Goal: Task Accomplishment & Management: Use online tool/utility

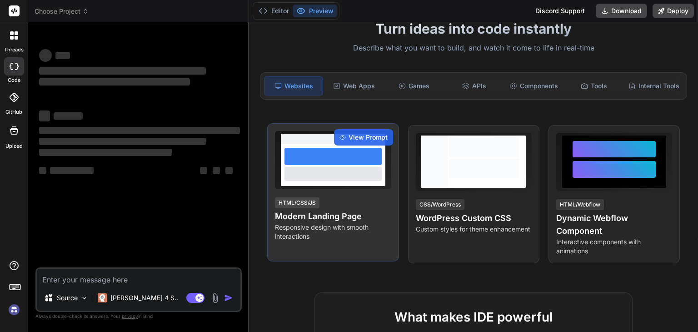
scroll to position [65, 0]
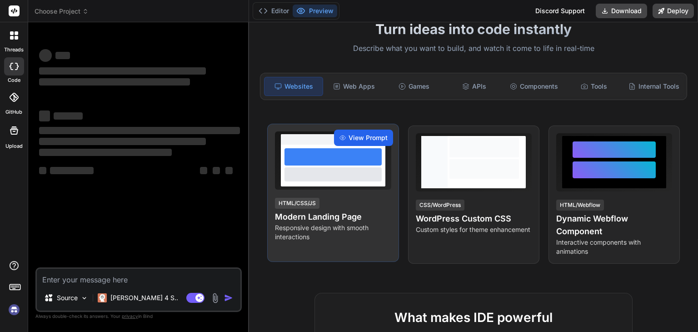
click at [367, 139] on div "View Prompt" at bounding box center [363, 138] width 59 height 16
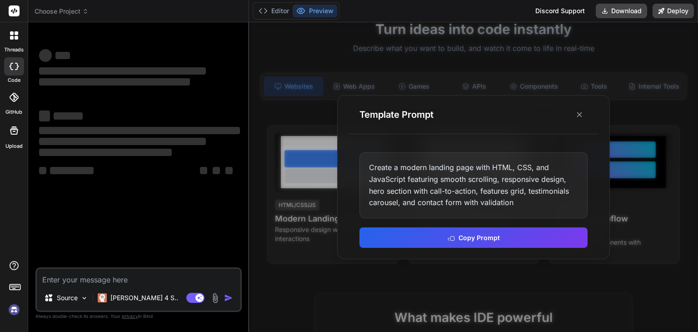
type textarea "x"
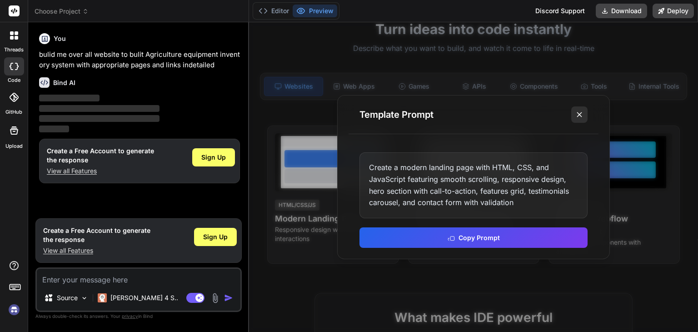
click at [580, 111] on icon at bounding box center [579, 114] width 9 height 9
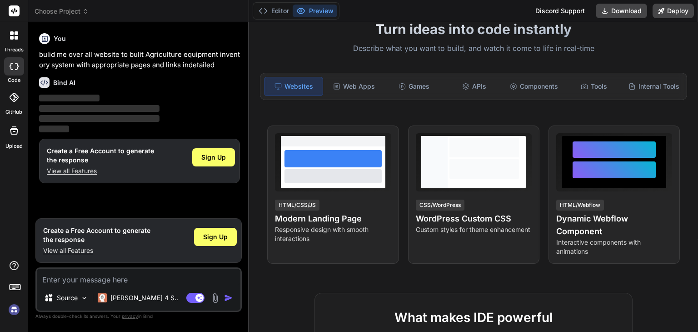
click at [167, 277] on textarea at bounding box center [139, 277] width 204 height 16
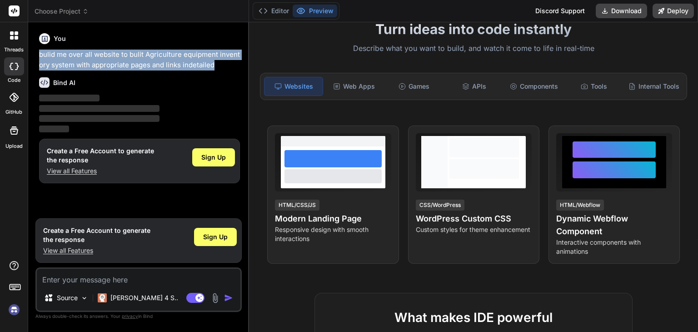
drag, startPoint x: 38, startPoint y: 54, endPoint x: 215, endPoint y: 66, distance: 177.3
click at [215, 66] on div "You bulid me over all website to bulit Agriculture equipment inventory system w…" at bounding box center [139, 122] width 205 height 184
copy p "bulid me over all website to bulit Agriculture equipment inventory system with …"
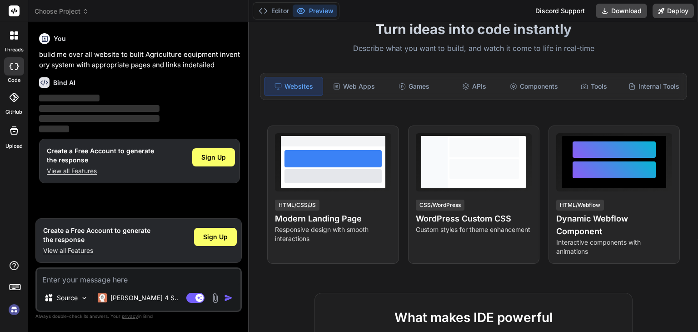
click at [147, 286] on div "Source Claude 4 S.. Agent Mode. When this toggle is activated, AI automatically…" at bounding box center [138, 289] width 206 height 45
click at [141, 281] on textarea at bounding box center [139, 277] width 204 height 16
paste textarea "bulid me over all website to bulit Agriculture equipment inventory system with …"
type textarea "bulid me over all website to bulit Agriculture equipment inventory system with …"
type textarea "x"
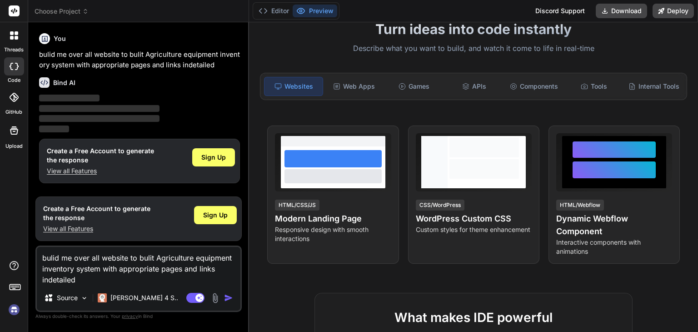
click at [230, 295] on img "button" at bounding box center [228, 297] width 9 height 9
click at [227, 297] on img "button" at bounding box center [228, 297] width 9 height 9
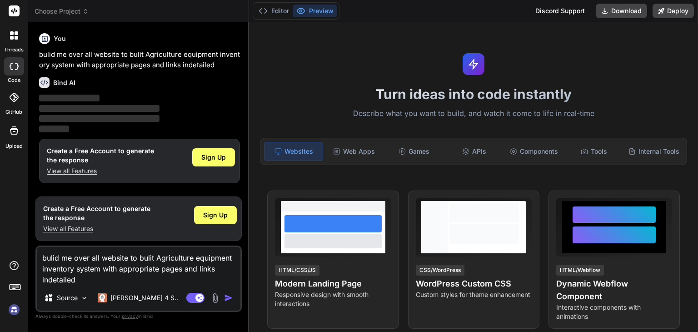
drag, startPoint x: 40, startPoint y: 258, endPoint x: 84, endPoint y: 279, distance: 48.4
click at [84, 279] on textarea "bulid me over all website to bulit Agriculture equipment inventory system with …" at bounding box center [139, 266] width 204 height 38
paste textarea "Bolt.new"
type textarea "Bolt.new"
type textarea "x"
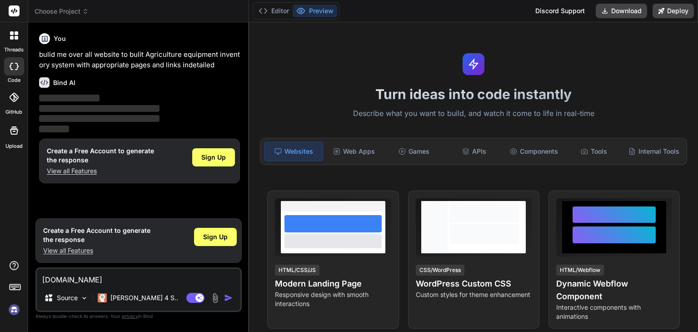
type textarea "bulid me over all website to bulit Agriculture equipment inventory system with …"
type textarea "x"
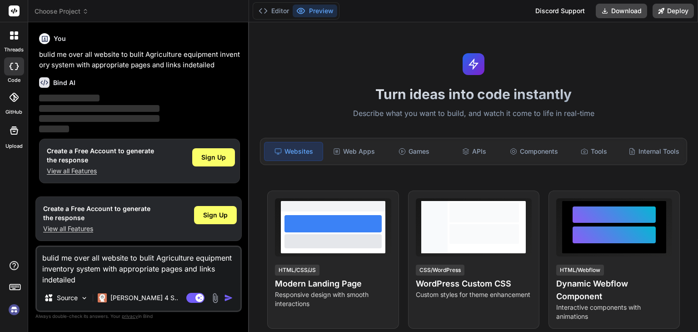
click at [241, 75] on div "You bulid me over all website to bulit Agriculture equipment inventory system w…" at bounding box center [139, 111] width 205 height 162
click at [356, 152] on div "Web Apps" at bounding box center [354, 151] width 58 height 19
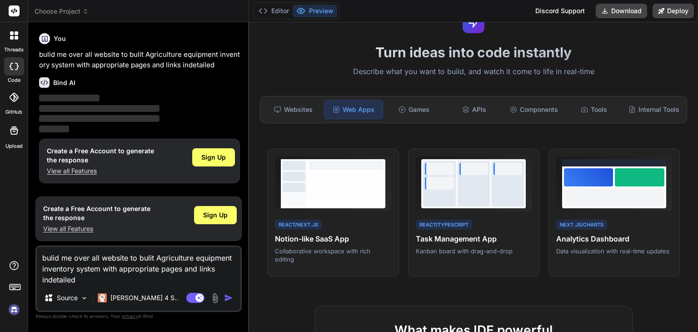
scroll to position [42, 0]
click at [295, 103] on div "Websites" at bounding box center [293, 109] width 58 height 19
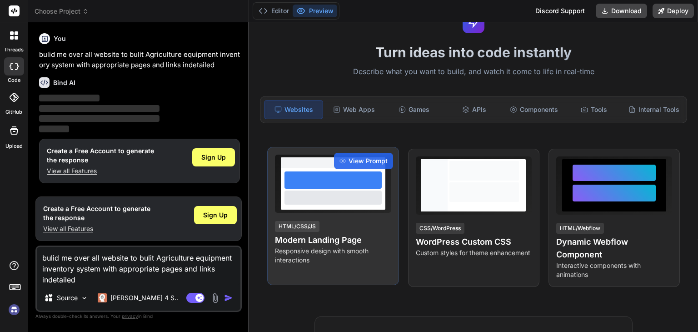
click at [362, 230] on div "HTML/CSS/JS Modern Landing Page Responsive design with smooth interactions" at bounding box center [333, 242] width 116 height 45
click at [362, 166] on span "View Prompt" at bounding box center [368, 160] width 39 height 9
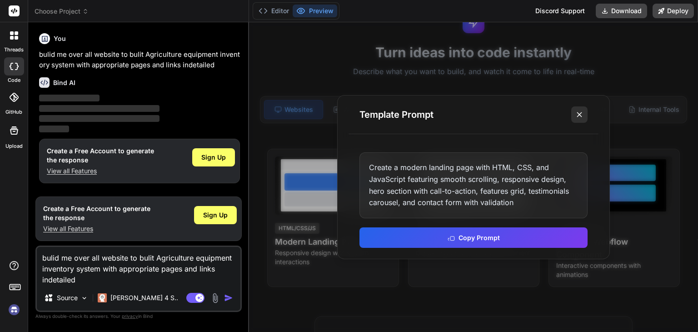
click at [577, 113] on icon at bounding box center [579, 114] width 9 height 9
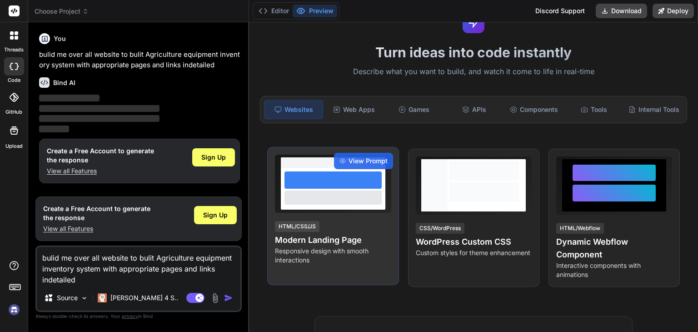
click at [333, 220] on div "View Prompt HTML/CSS/JS Modern Landing Page Responsive design with smooth inter…" at bounding box center [332, 216] width 131 height 138
click at [363, 161] on div "View Prompt" at bounding box center [363, 161] width 59 height 16
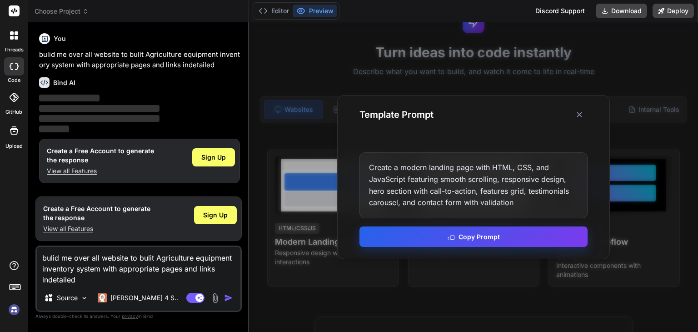
click at [424, 231] on button "Copy Prompt" at bounding box center [474, 236] width 228 height 20
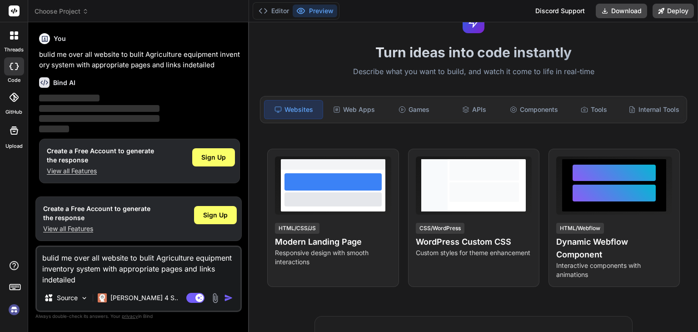
click at [181, 277] on textarea "bulid me over all website to bulit Agriculture equipment inventory system with …" at bounding box center [139, 266] width 204 height 38
drag, startPoint x: 40, startPoint y: 258, endPoint x: 85, endPoint y: 283, distance: 51.3
click at [85, 283] on textarea "bulid me over all website to bulit Agriculture equipment inventory system with …" at bounding box center [139, 266] width 204 height 38
type textarea "x"
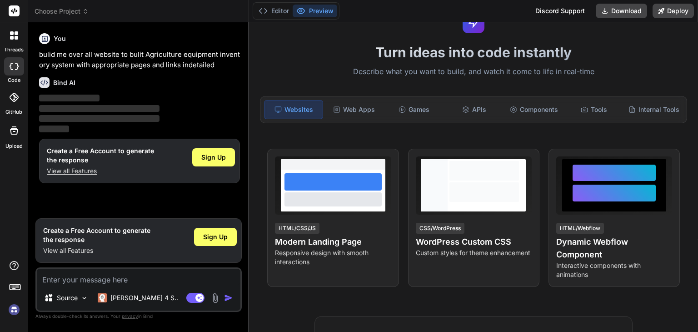
paste textarea "Create a modern landing page with HTML, CSS, and JavaScript featuring smooth sc…"
type textarea "Create a modern landing page with HTML, CSS, and JavaScript featuring smooth sc…"
type textarea "x"
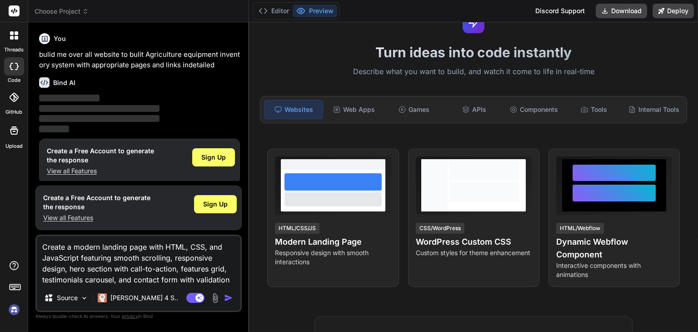
type textarea "Create a modern landing page with HTML, CSS, and JavaScript featuring smooth sc…"
click at [224, 295] on div "Agent Mode. When this toggle is activated, AI automatically makes decisions, re…" at bounding box center [211, 297] width 52 height 11
click at [225, 296] on img "button" at bounding box center [228, 297] width 9 height 9
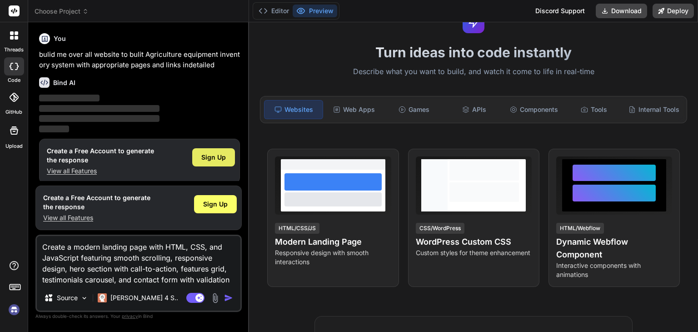
click at [210, 162] on div "Sign Up" at bounding box center [213, 157] width 43 height 18
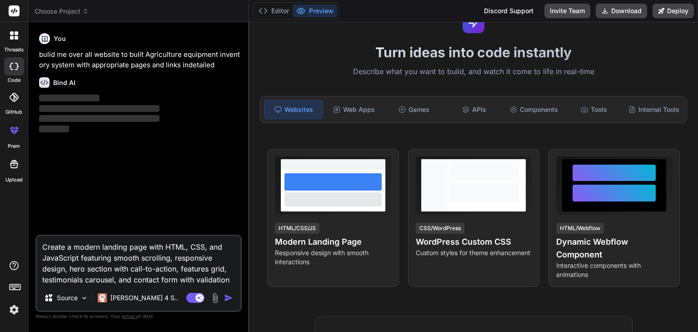
click at [228, 299] on img "button" at bounding box center [228, 297] width 9 height 9
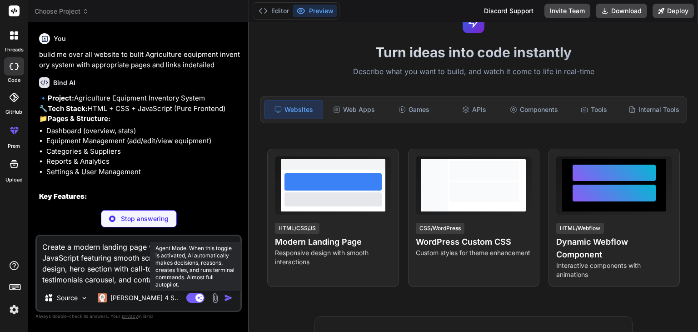
drag, startPoint x: 43, startPoint y: 248, endPoint x: 200, endPoint y: 292, distance: 163.1
click at [200, 292] on div "Create a modern landing page with HTML, CSS, and JavaScript featuring smooth sc…" at bounding box center [138, 273] width 206 height 77
type textarea "x"
type textarea "alidation"
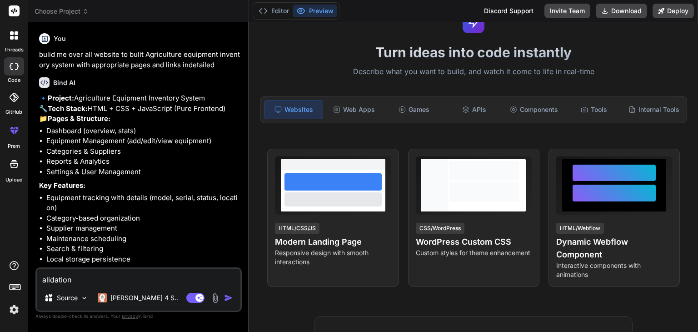
scroll to position [43, 0]
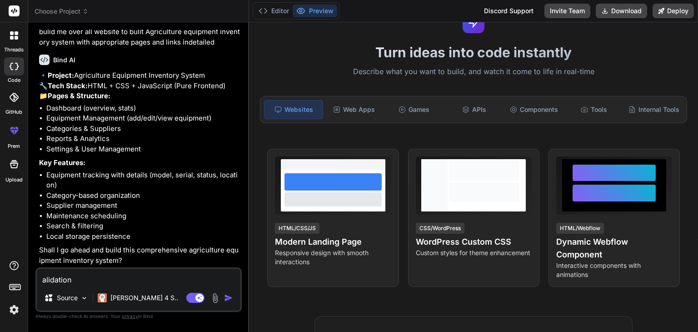
type textarea "x"
click at [95, 286] on div "alidation Source Claude 4 S.. Agent Mode. When this toggle is activated, AI aut…" at bounding box center [138, 289] width 206 height 45
click at [86, 275] on textarea "alidation" at bounding box center [139, 277] width 204 height 16
type textarea "alidatio"
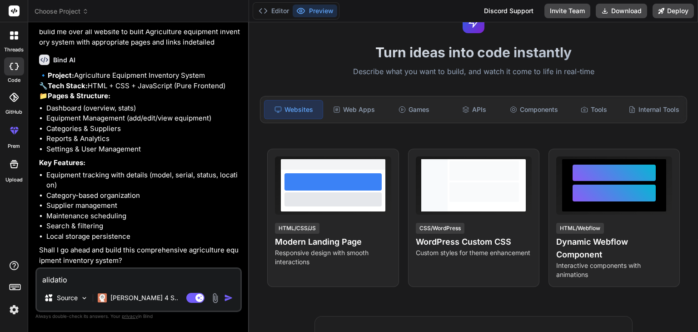
type textarea "x"
type textarea "alidati"
type textarea "x"
type textarea "alidat"
type textarea "x"
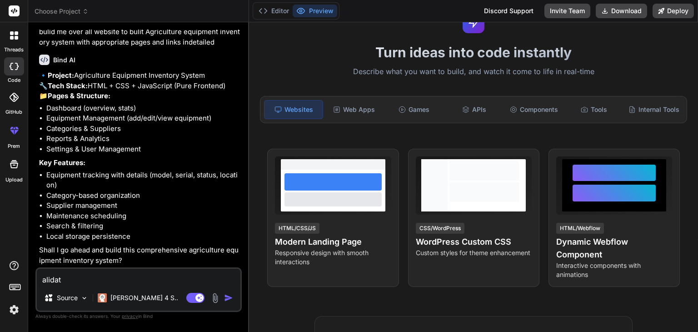
type textarea "[PERSON_NAME]"
type textarea "x"
type textarea "alid"
type textarea "x"
type textarea "ali"
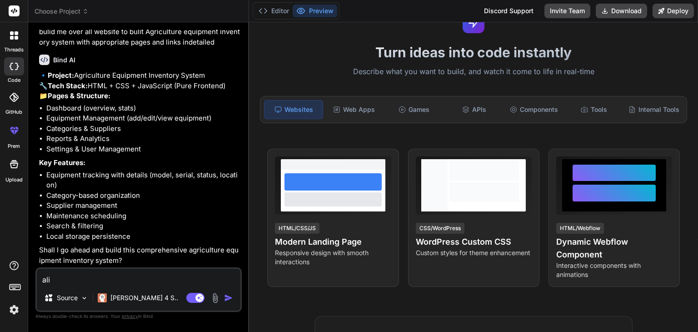
type textarea "x"
type textarea "al"
type textarea "x"
type textarea "a"
type textarea "x"
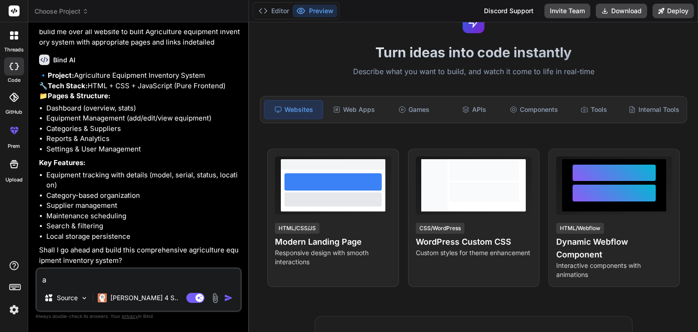
type textarea "x"
click at [357, 110] on div "Web Apps" at bounding box center [354, 109] width 58 height 19
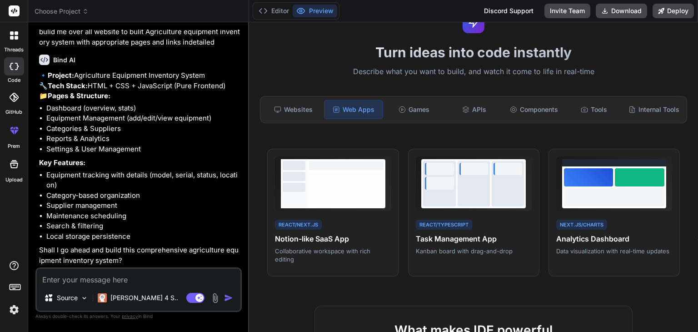
scroll to position [0, 0]
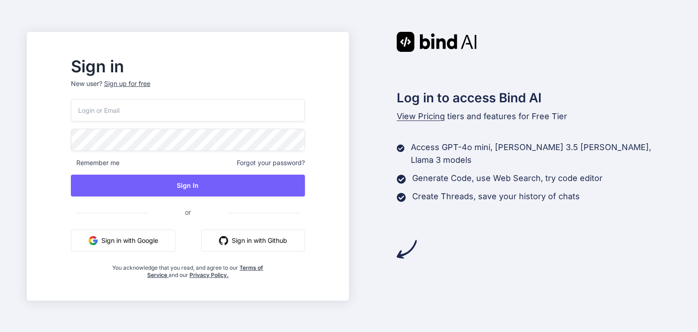
click at [158, 243] on button "Sign in with Google" at bounding box center [123, 241] width 105 height 22
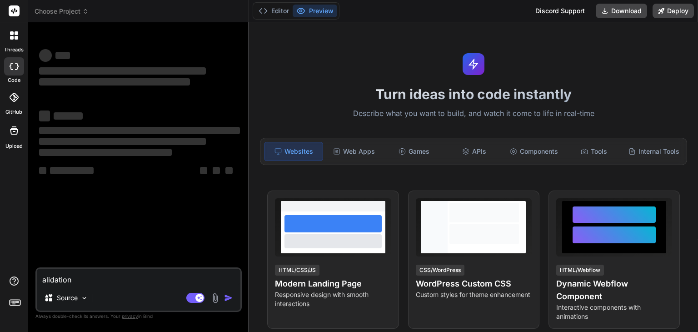
type textarea "x"
click at [115, 274] on textarea "alidation" at bounding box center [139, 277] width 204 height 16
type textarea "alidatio"
type textarea "x"
type textarea "alidati"
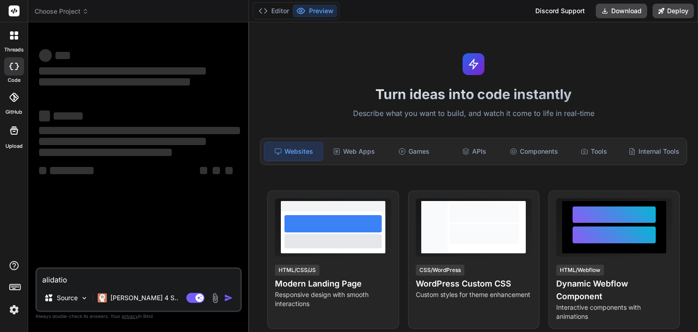
type textarea "x"
type textarea "alidat"
type textarea "x"
type textarea "[PERSON_NAME]"
type textarea "x"
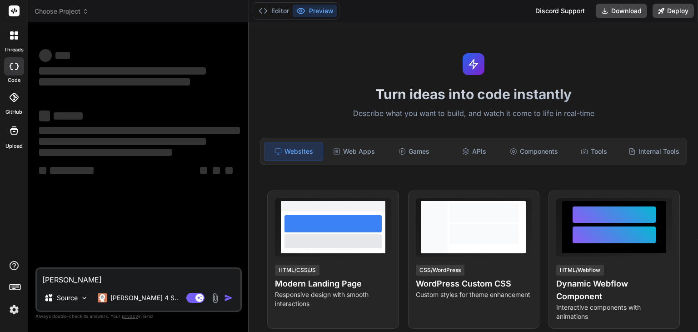
type textarea "alid"
type textarea "x"
type textarea "ali"
type textarea "x"
type textarea "al"
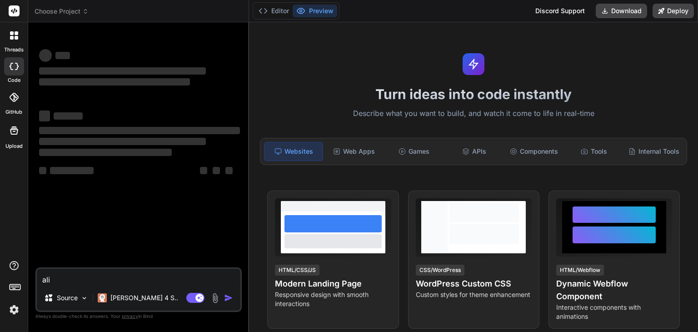
type textarea "x"
type textarea "a"
type textarea "x"
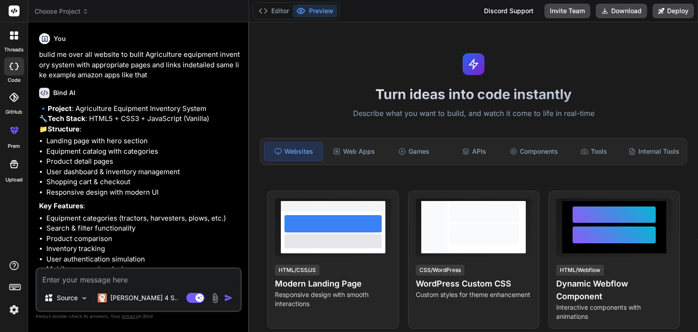
type textarea "x"
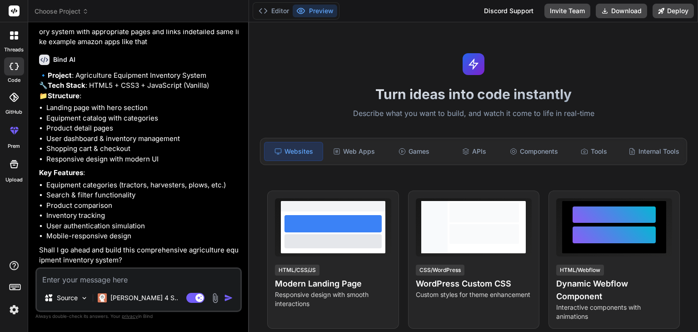
click at [120, 273] on textarea at bounding box center [139, 277] width 204 height 16
type textarea "y"
type textarea "x"
type textarea "ye"
type textarea "x"
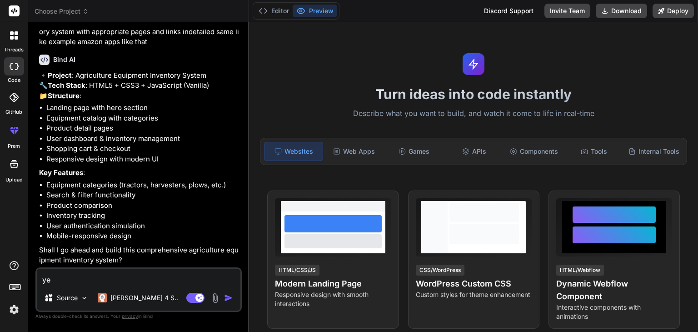
type textarea "yes"
type textarea "x"
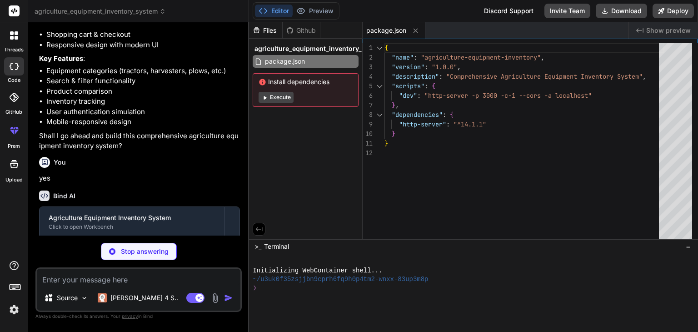
scroll to position [211, 0]
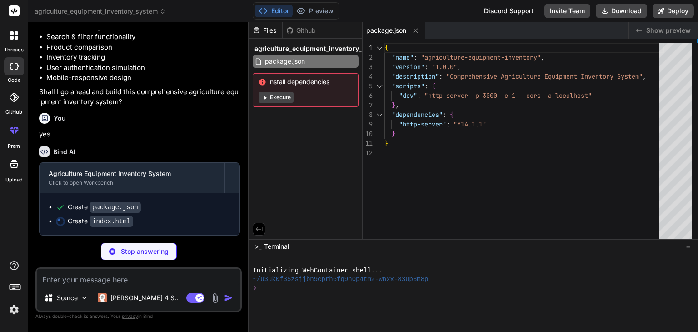
type textarea "x"
type textarea "<button class="btn-primary" onclick="checkout()">Checkout</button> </div> </div…"
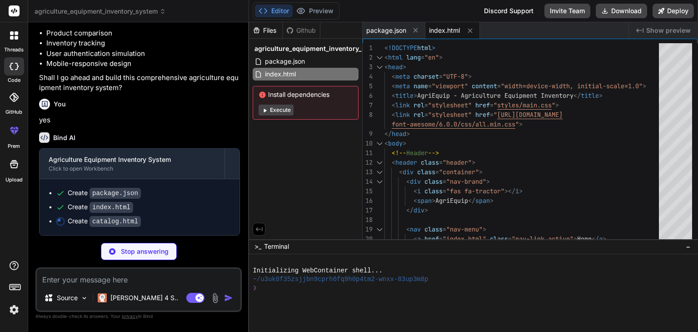
type textarea "x"
type textarea "</div> </footer> <script src="js/main.js"></script> <script src="js/products.js…"
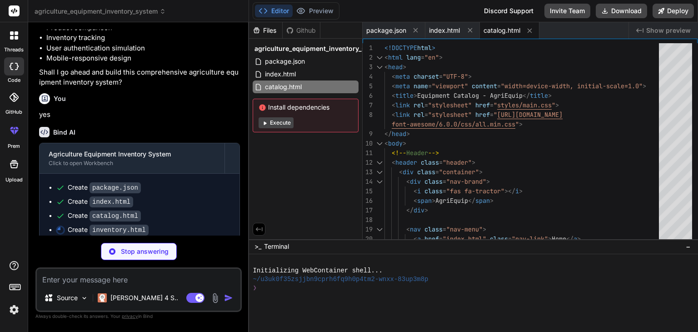
type textarea "x"
type textarea "<script src="js/products.js"></script> <script src="js/inventory.js"></script> …"
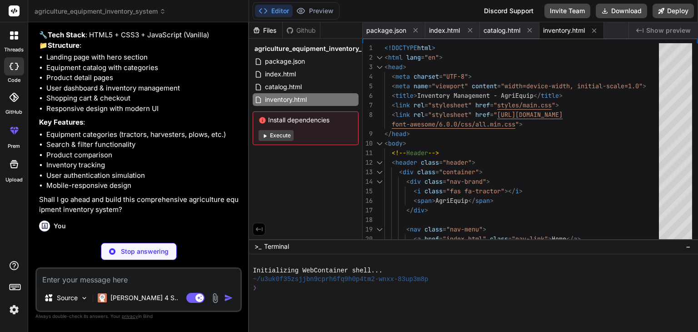
scroll to position [0, 0]
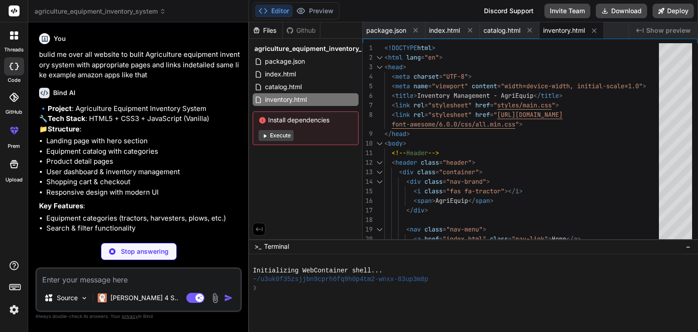
type textarea "x"
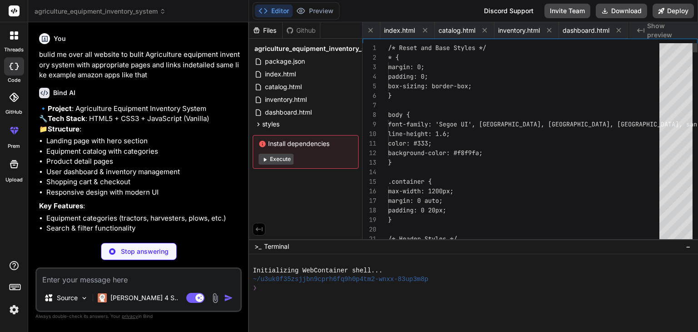
scroll to position [0, 100]
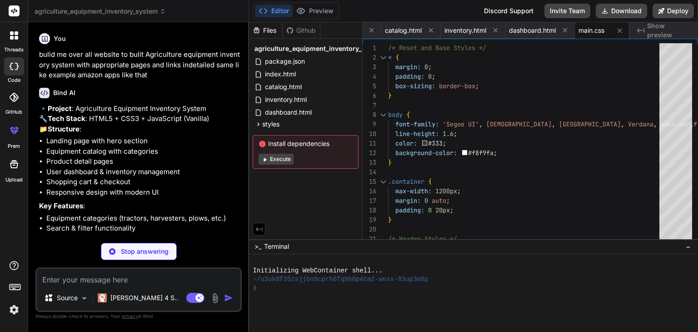
type textarea "x"
type textarea "const cartSidebar = document.getElementById('cartSidebar'); const cartBtn = doc…"
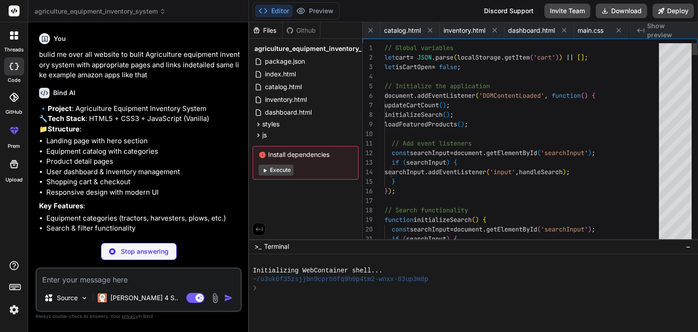
scroll to position [0, 154]
type textarea "x"
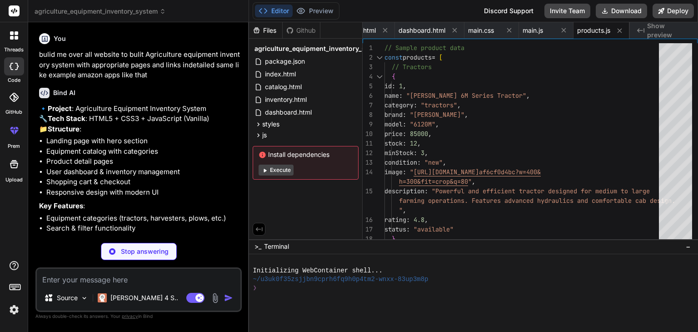
type textarea "x"
type textarea "// Add the styles to the page const styleSheet = document.createElement('style'…"
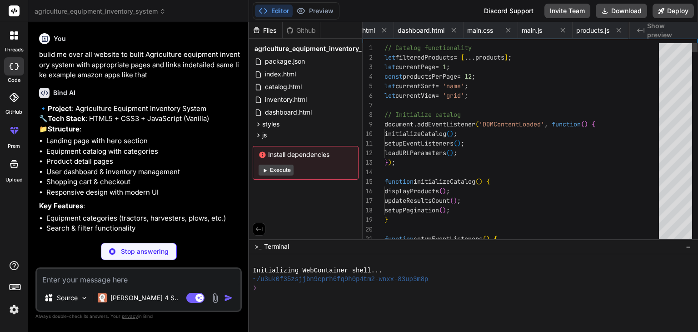
scroll to position [0, 265]
type textarea "x"
type textarea "[DOMAIN_NAME] = `inventory-${new Date().toISOString().split('T')[0]}.csv`; docu…"
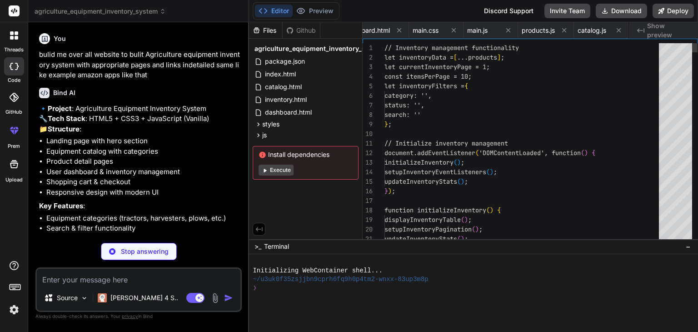
scroll to position [0, 322]
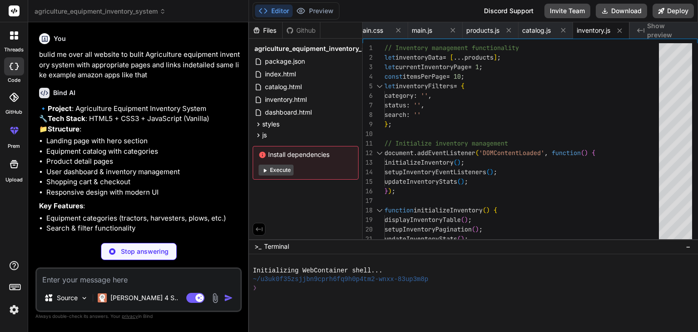
type textarea "x"
type textarea "document.head.appendChild(dashboardStyleSheet);"
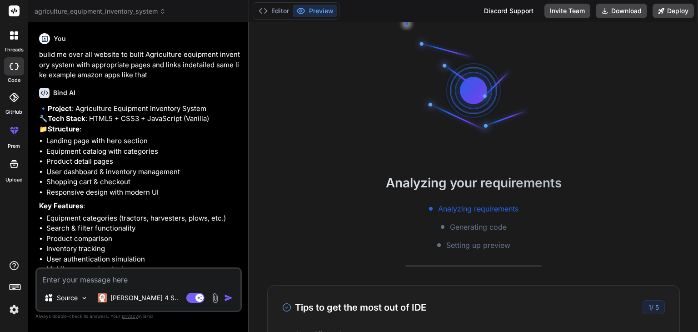
scroll to position [69, 0]
type textarea "x"
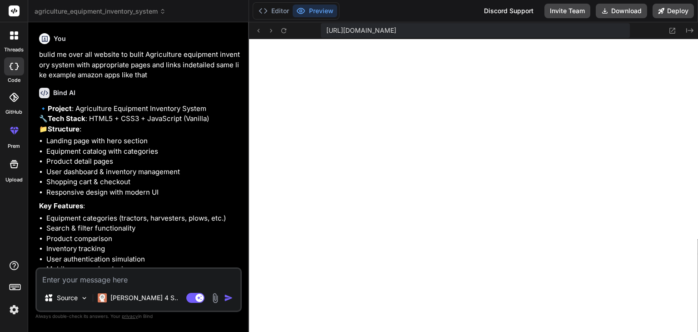
scroll to position [445, 0]
click at [673, 30] on icon at bounding box center [673, 31] width 6 height 6
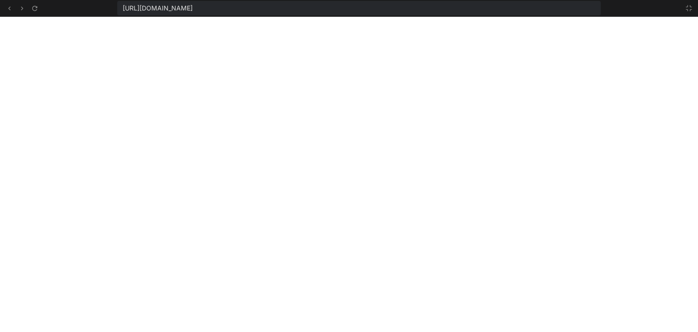
scroll to position [3221, 0]
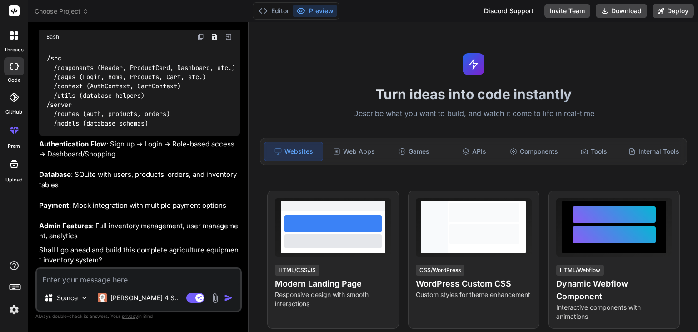
click at [441, 147] on div "Websites Web Apps Games APIs Components Tools Internal Tools" at bounding box center [473, 151] width 427 height 27
click at [14, 311] on img at bounding box center [13, 309] width 15 height 15
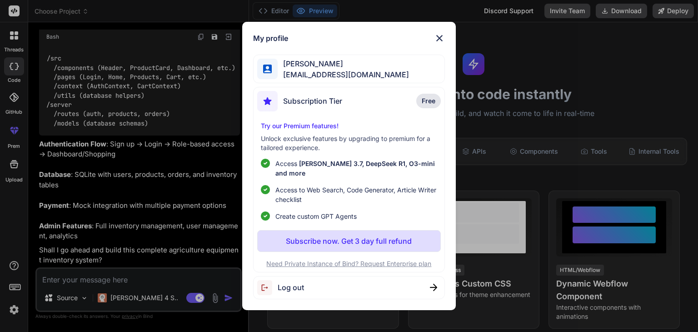
click at [294, 289] on div "Log out" at bounding box center [280, 287] width 47 height 15
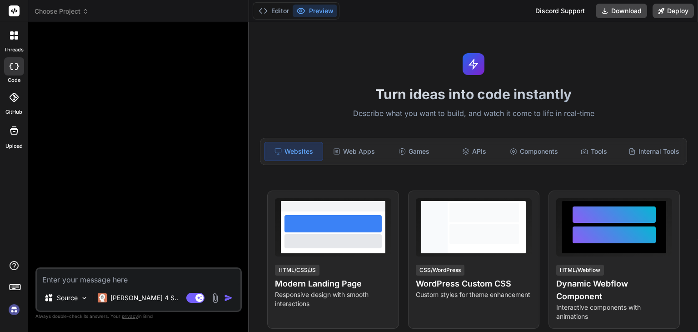
type textarea "x"
